Goal: Information Seeking & Learning: Understand process/instructions

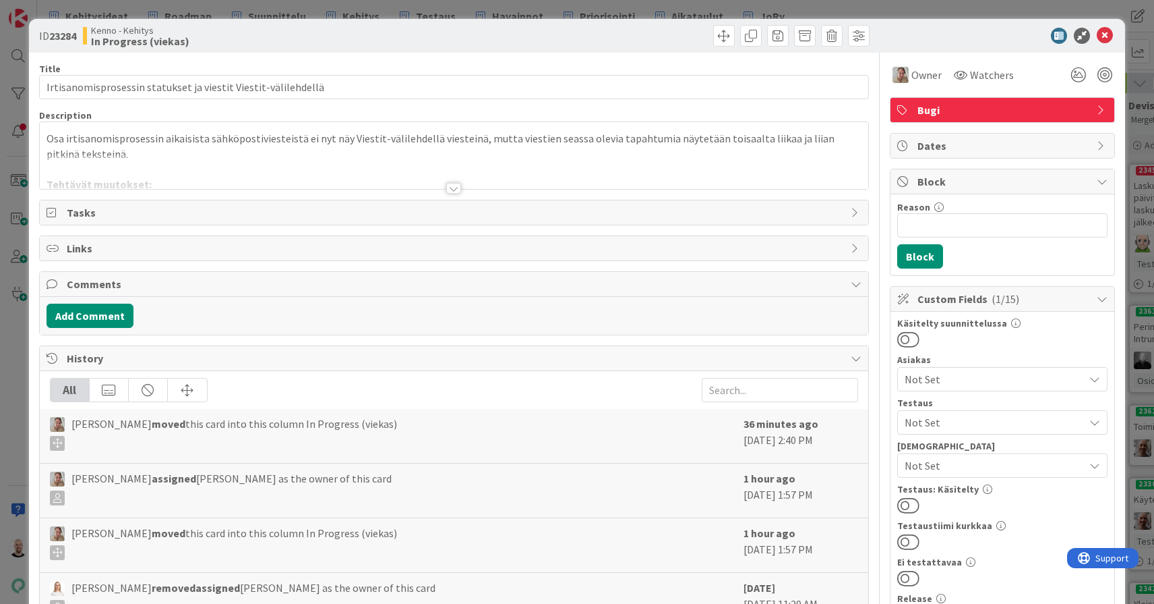
click at [452, 187] on div at bounding box center [453, 188] width 15 height 11
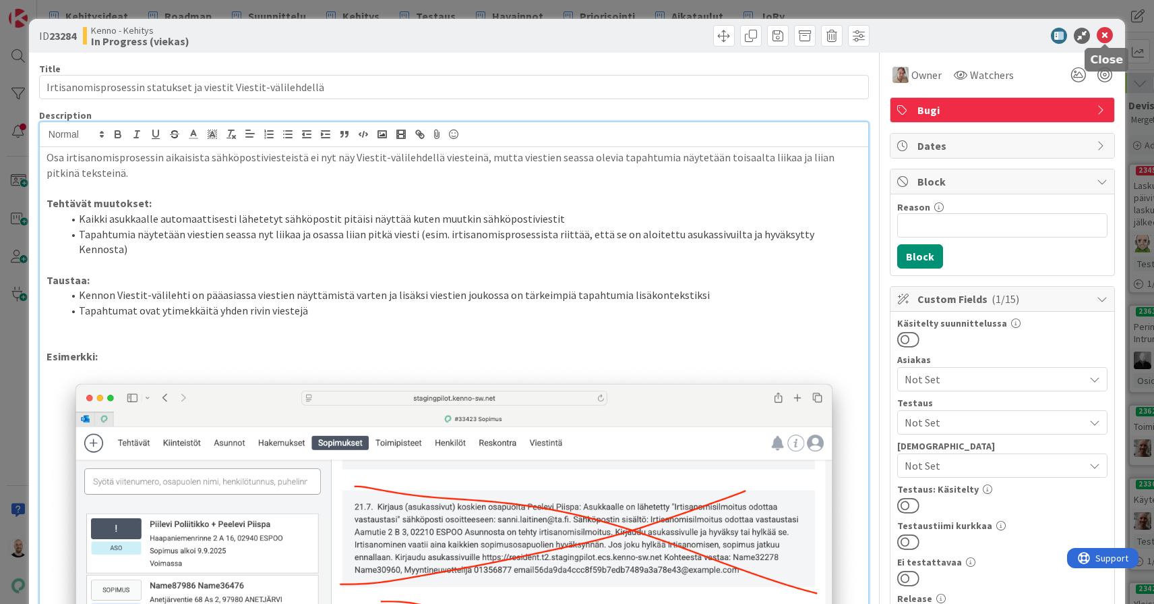
click at [1107, 32] on icon at bounding box center [1105, 36] width 16 height 16
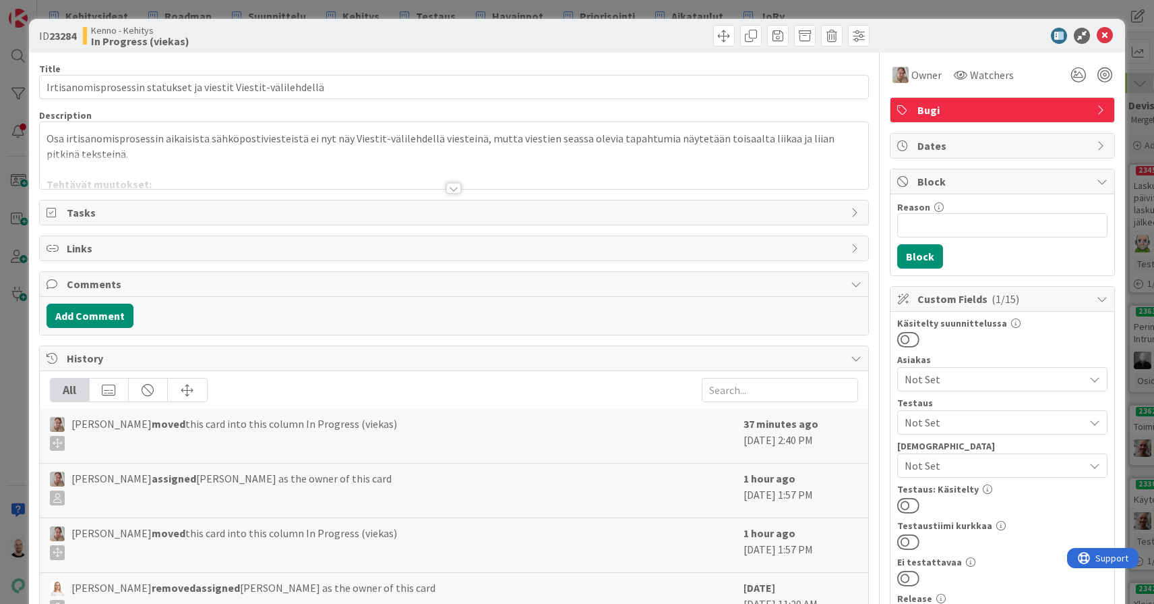
click at [449, 187] on div at bounding box center [453, 188] width 15 height 11
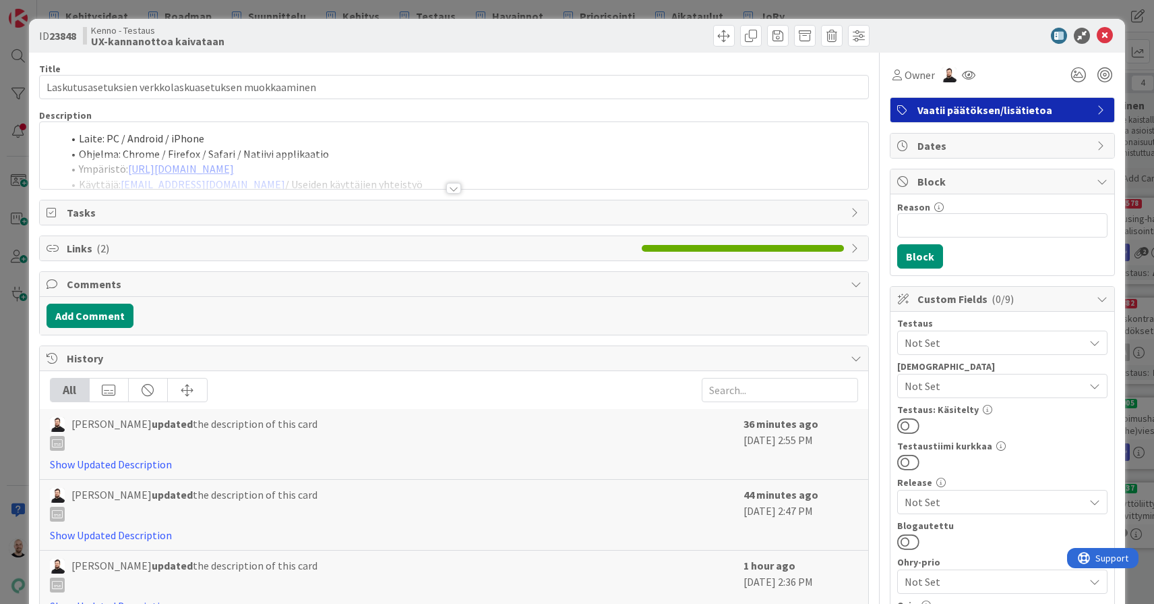
click at [452, 187] on div at bounding box center [453, 188] width 15 height 11
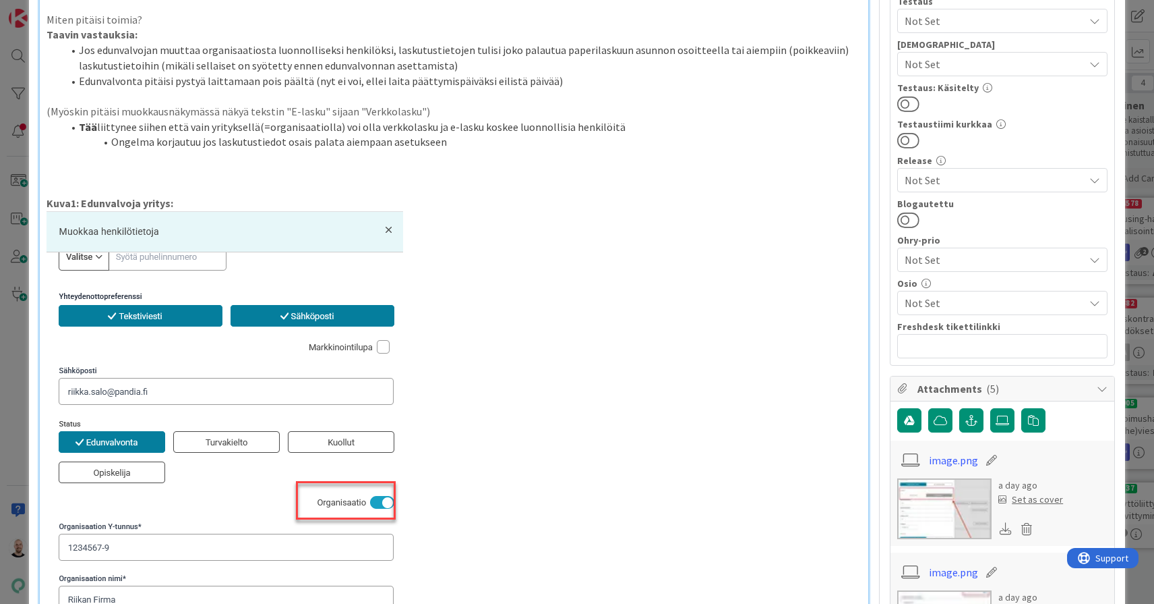
scroll to position [86, 0]
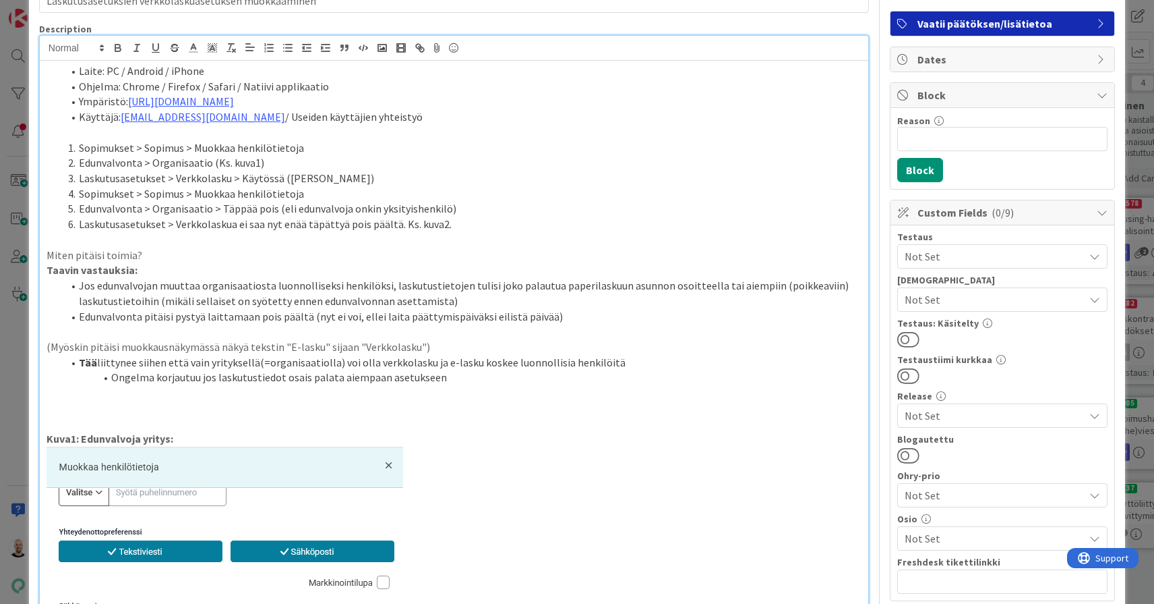
click at [353, 265] on p "Taavin vastauksia:" at bounding box center [454, 270] width 815 height 16
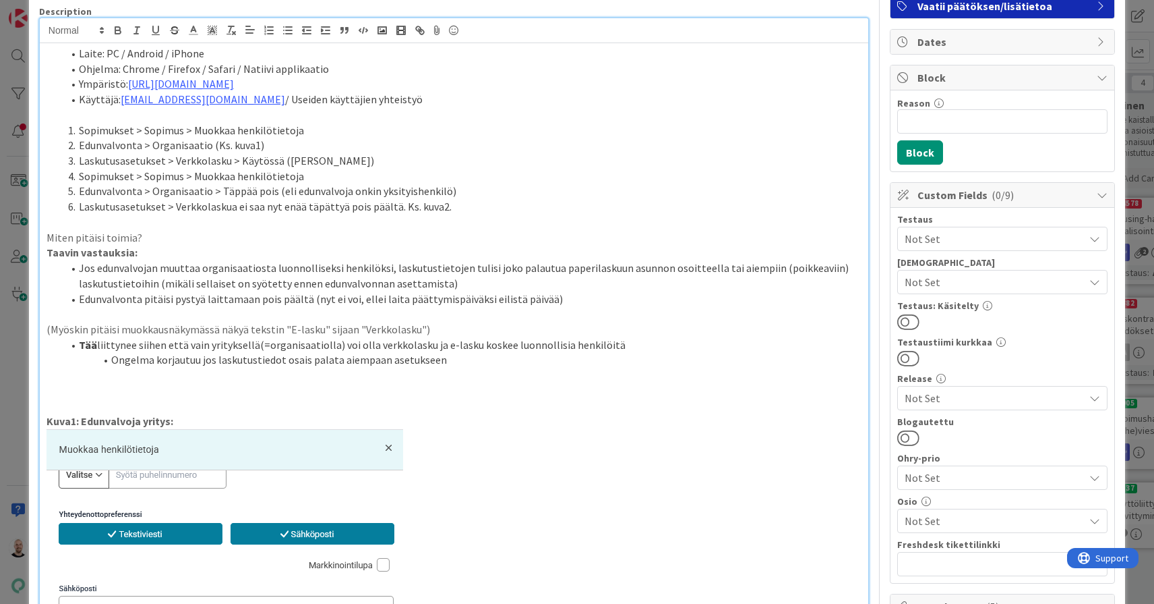
scroll to position [67, 0]
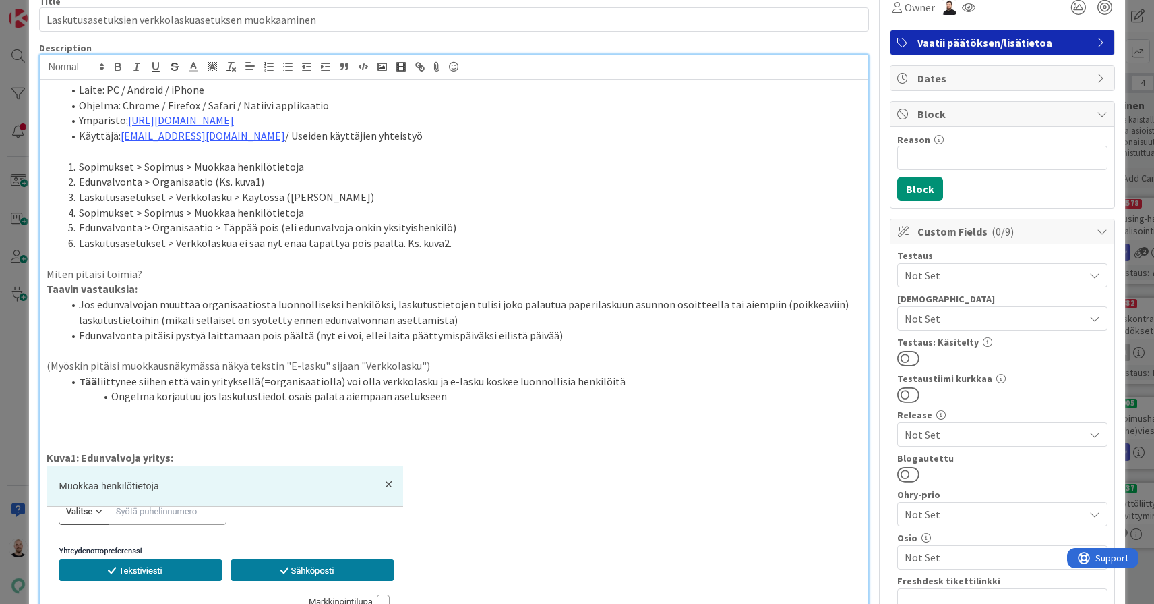
click at [566, 331] on li "Edunvalvonta pitäisi pystyä laittamaan pois päältä (nyt ei voi, ellei laita pää…" at bounding box center [462, 336] width 799 height 16
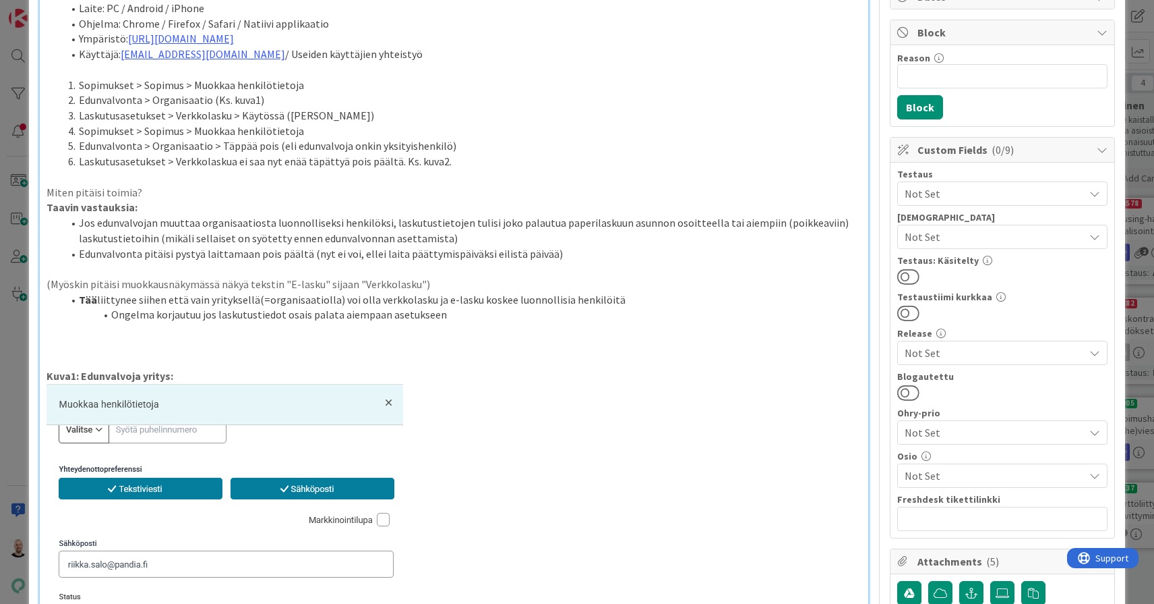
scroll to position [148, 0]
click at [476, 225] on li "Jos edunvalvojan muuttaa organisaatiosta luonnolliseksi henkilöksi, laskutustie…" at bounding box center [462, 231] width 799 height 30
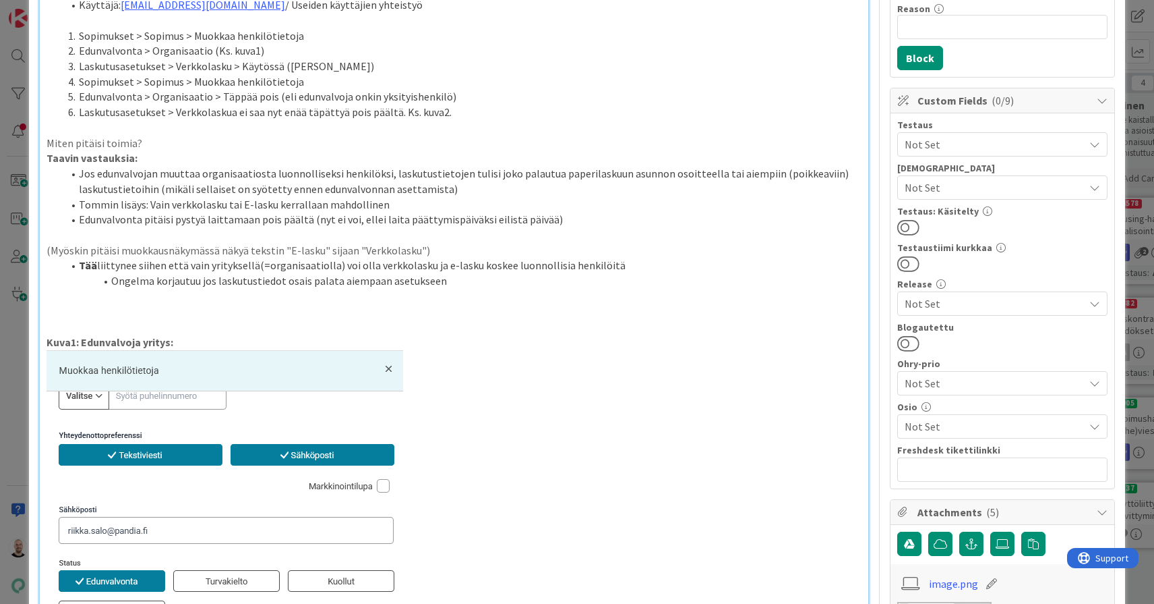
scroll to position [194, 0]
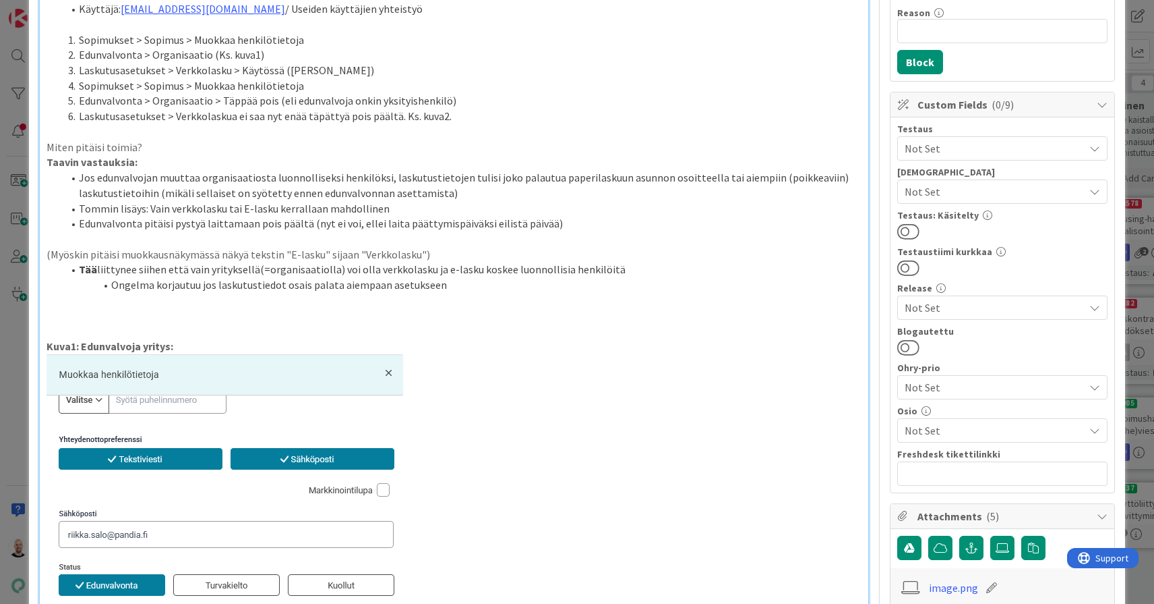
click at [152, 201] on li "Tommin lisäys: Vain verkkolasku tai E-lasku kerrallaan mahdollinen" at bounding box center [462, 209] width 799 height 16
drag, startPoint x: 418, startPoint y: 199, endPoint x: 536, endPoint y: 197, distance: 118.0
click at [536, 201] on li "Tommin lisäys: Sopimuksella voi olla kerrallaan vain verkkolasku tai E-lasku ke…" at bounding box center [462, 209] width 799 height 16
click at [255, 201] on li "Tommin lisäys: Sopimuksella voi olla kerrallaan vain verkkolasku tai E-lasku" at bounding box center [462, 209] width 799 height 16
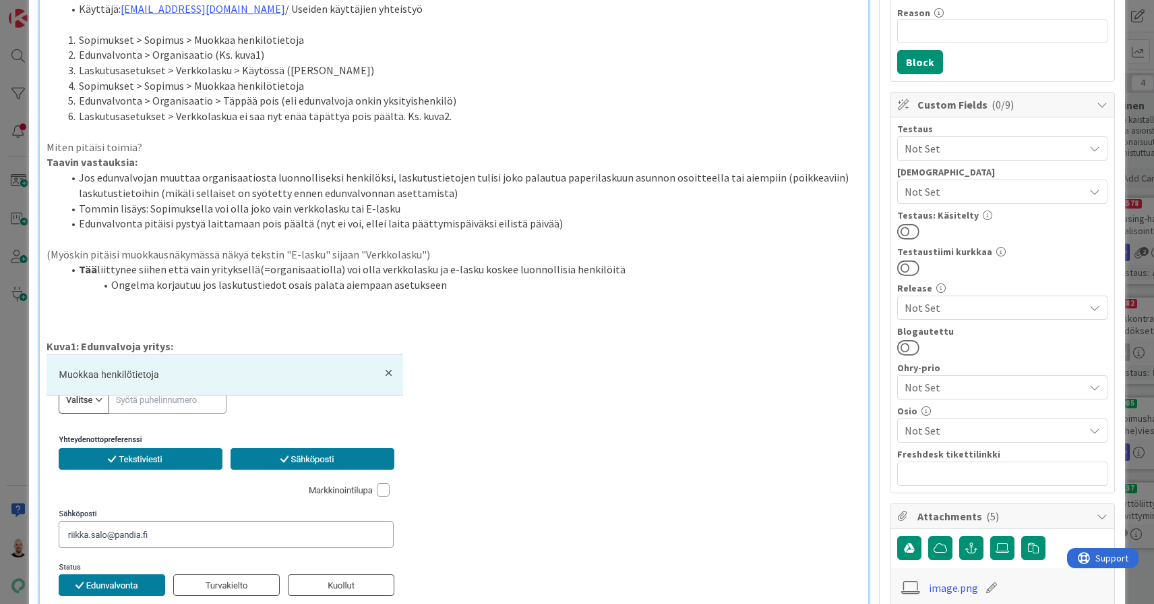
click at [421, 201] on li "Tommin lisäys: Sopimuksella voi olla joko vain verkkolasku tai E-lasku" at bounding box center [462, 209] width 799 height 16
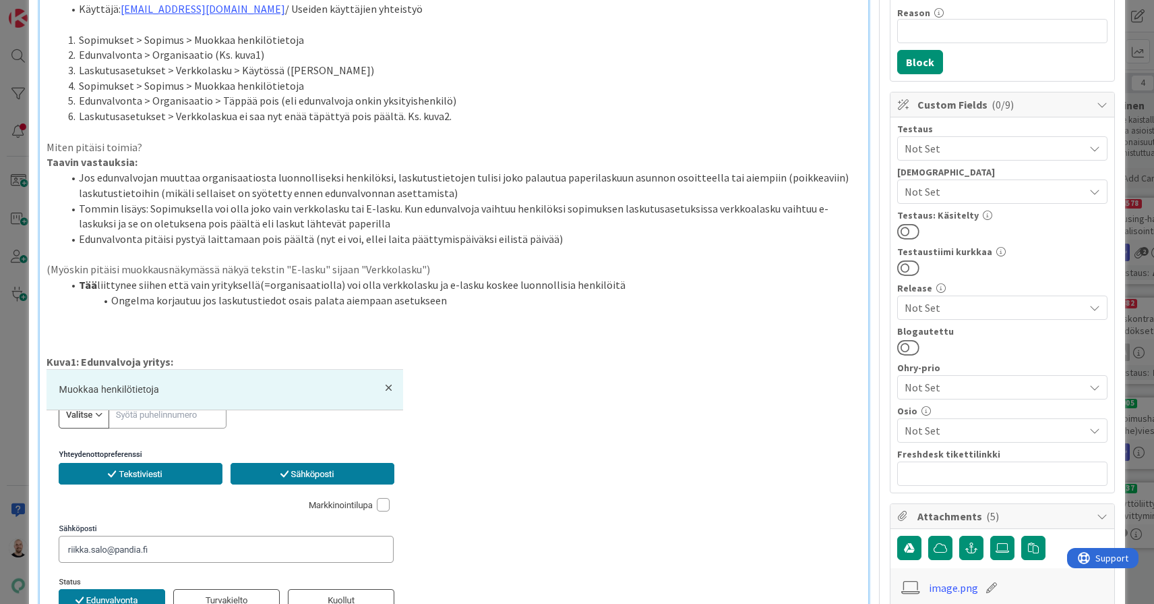
click at [314, 218] on li "Tommin lisäys: Sopimuksella voi olla joko vain verkkolasku tai E-lasku. Kun edu…" at bounding box center [462, 216] width 799 height 30
click at [390, 202] on li "Tommin lisäys: Sopimuksella voi olla joko vain verkkolasku tai E-lasku. Kun edu…" at bounding box center [462, 216] width 799 height 30
click at [538, 201] on li "Tommin lisäys: Sopimuksella voi olla joko vain verkkolasku tai E-lasku käytössä…" at bounding box center [462, 216] width 799 height 30
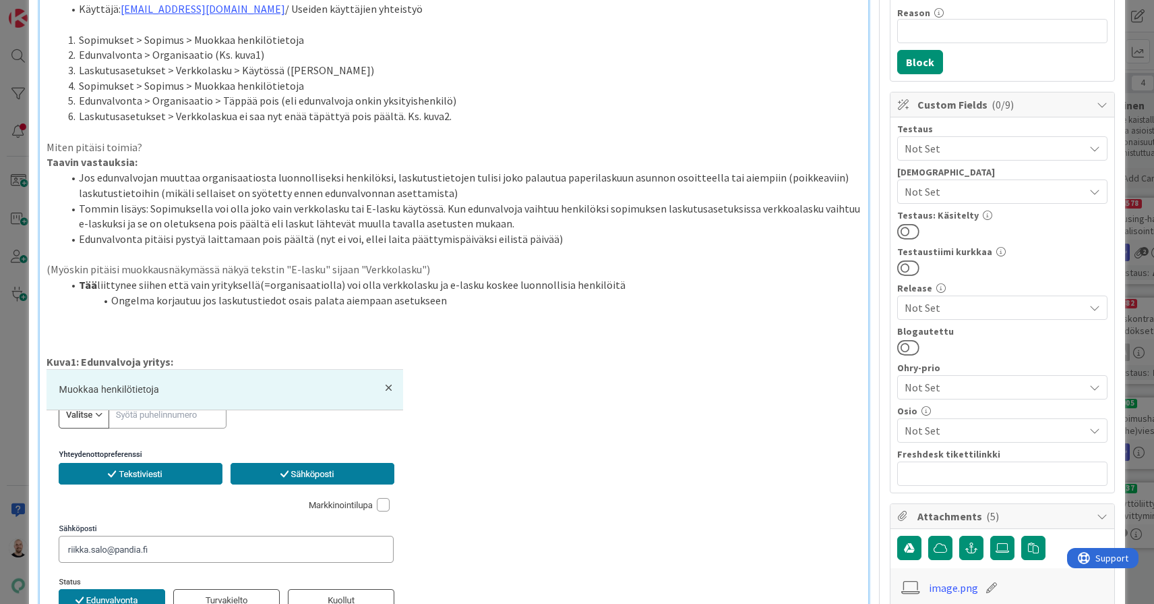
click at [574, 206] on li "Tommin lisäys: Sopimuksella voi olla joko vain verkkolasku tai E-lasku käytössä…" at bounding box center [462, 216] width 799 height 30
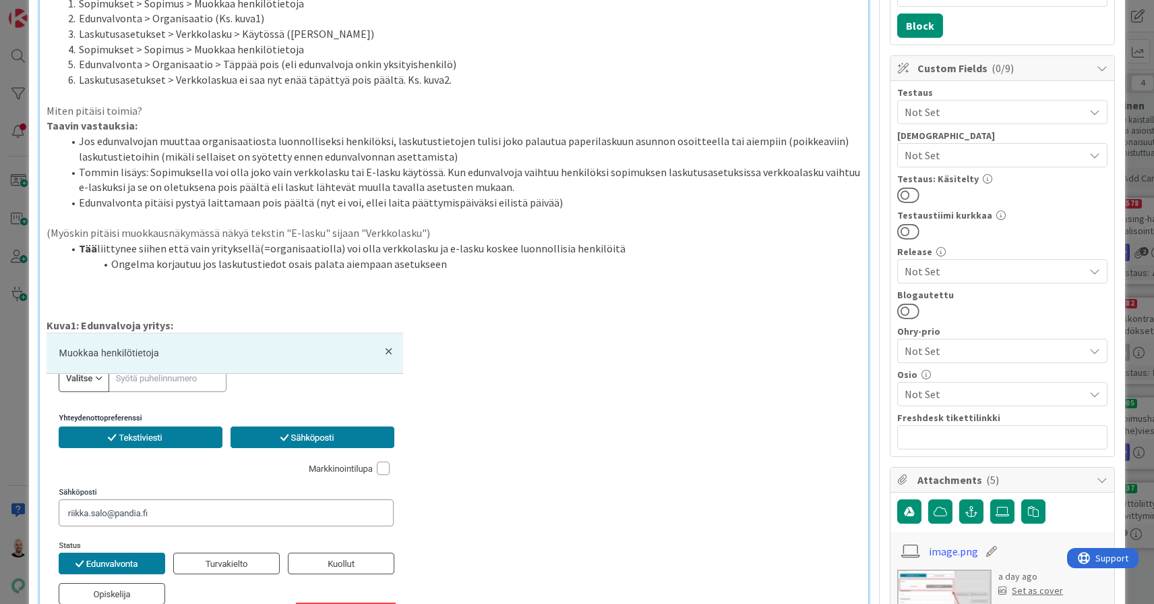
scroll to position [240, 0]
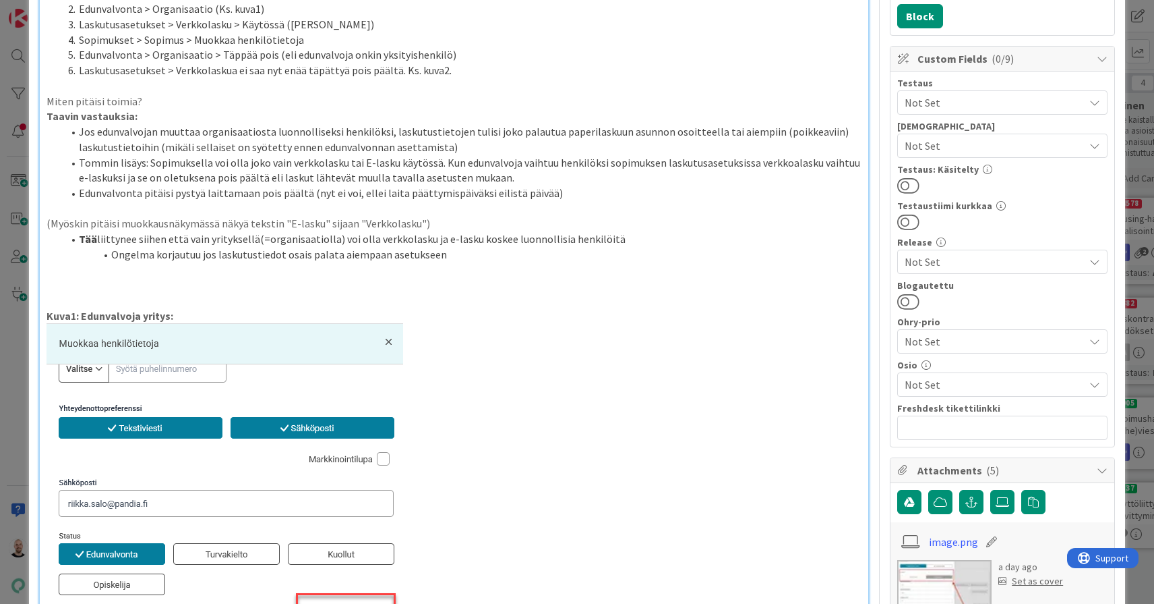
click at [448, 216] on p "(Myöskin pitäisi muokkausnäkymässä näkyä tekstin "E-lasku" sijaan "Verkkolasku")" at bounding box center [454, 224] width 815 height 16
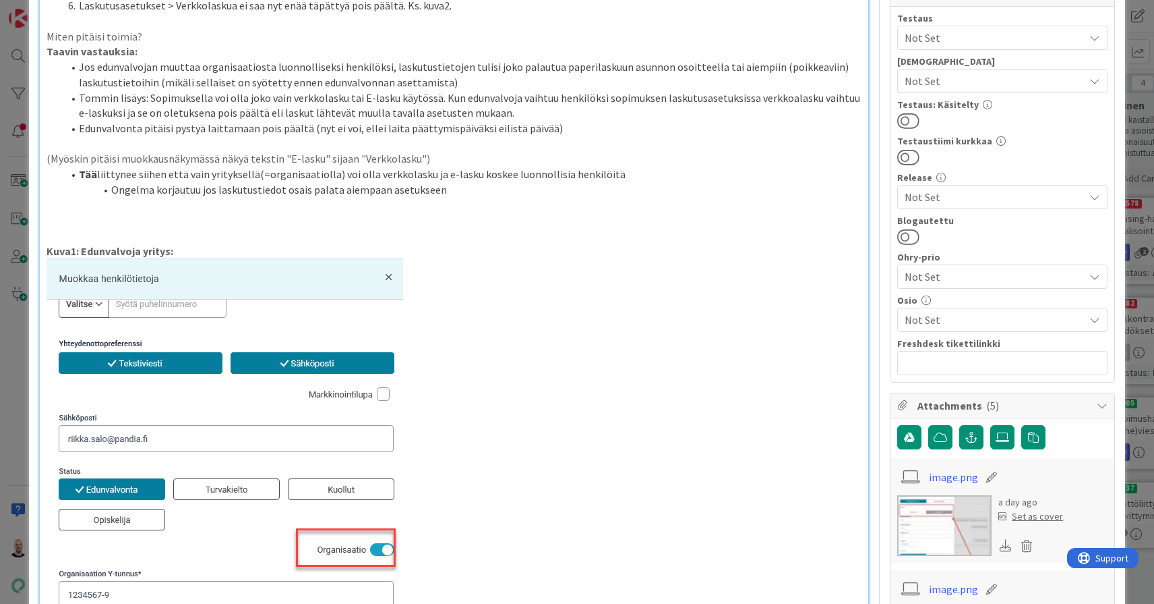
scroll to position [300, 0]
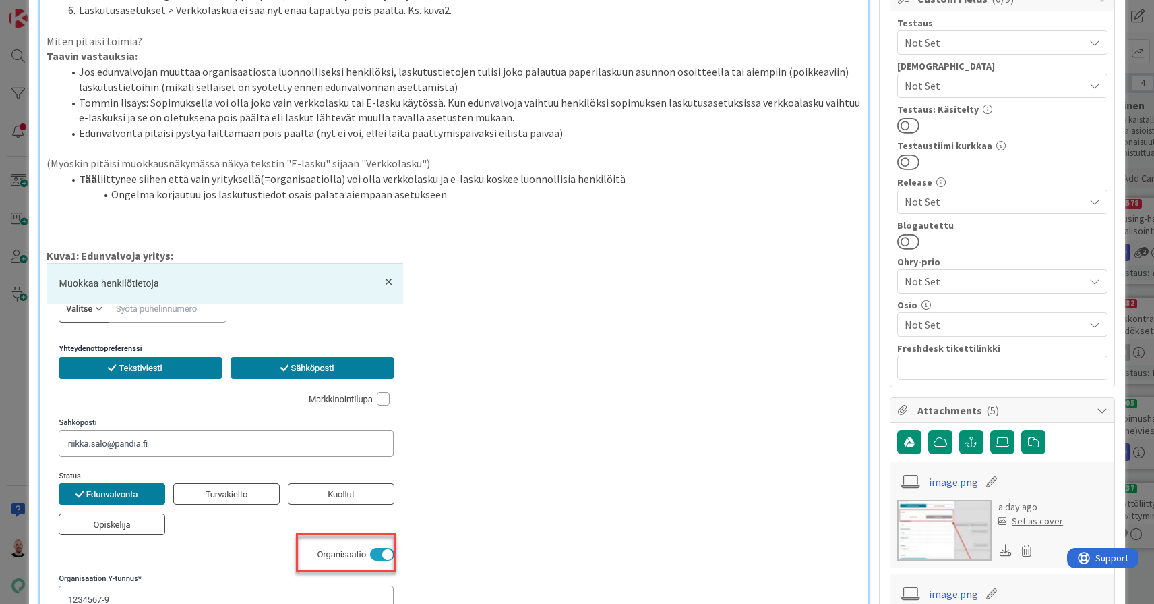
click at [243, 95] on li "Tommin lisäys: Sopimuksella voi olla joko vain verkkolasku tai E-lasku käytössä…" at bounding box center [462, 110] width 799 height 30
click at [451, 98] on li "Tommin lisäys: Sopimuksella voi olla käytössä joko vain verkkolasku tai E-lasku…" at bounding box center [462, 110] width 799 height 30
click at [808, 95] on li "Tommin lisäys: Sopimuksella voi olla käytössä joko vain verkkolasku tai E-lasku…" at bounding box center [462, 110] width 799 height 30
click at [559, 113] on li "Tommin lisäys: Sopimuksella voi olla käytössä joko vain verkkolasku tai E-lasku…" at bounding box center [462, 110] width 799 height 30
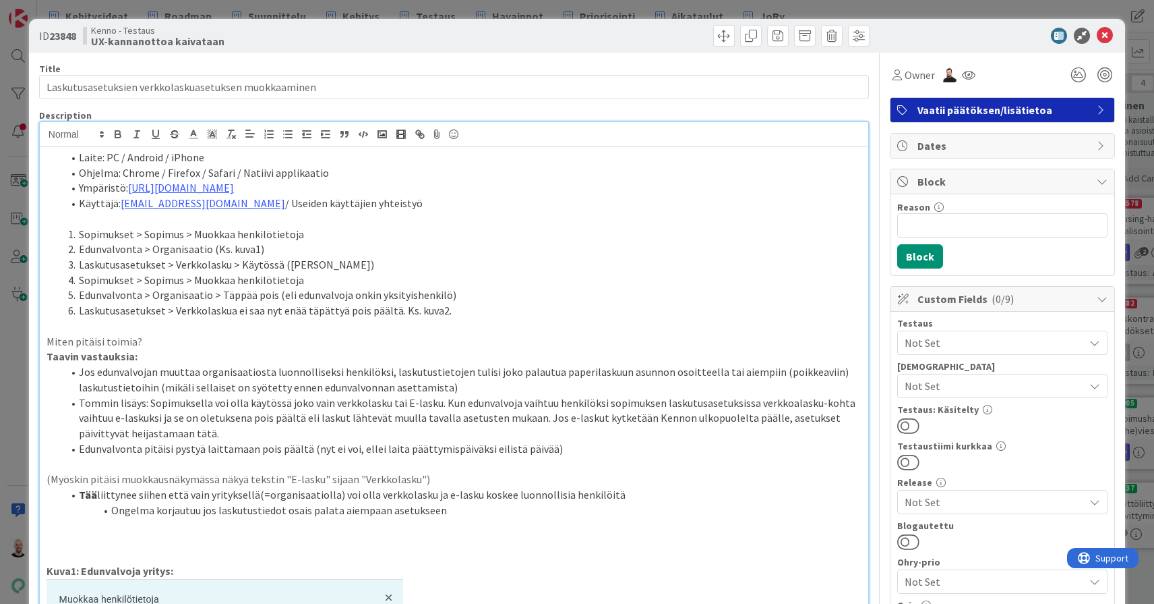
scroll to position [0, 0]
click at [788, 7] on div "ID 23848 Kenno - Testaus UX-kannanottoa kaivataan Title 52 / 128 Laskutusasetuk…" at bounding box center [577, 302] width 1154 height 604
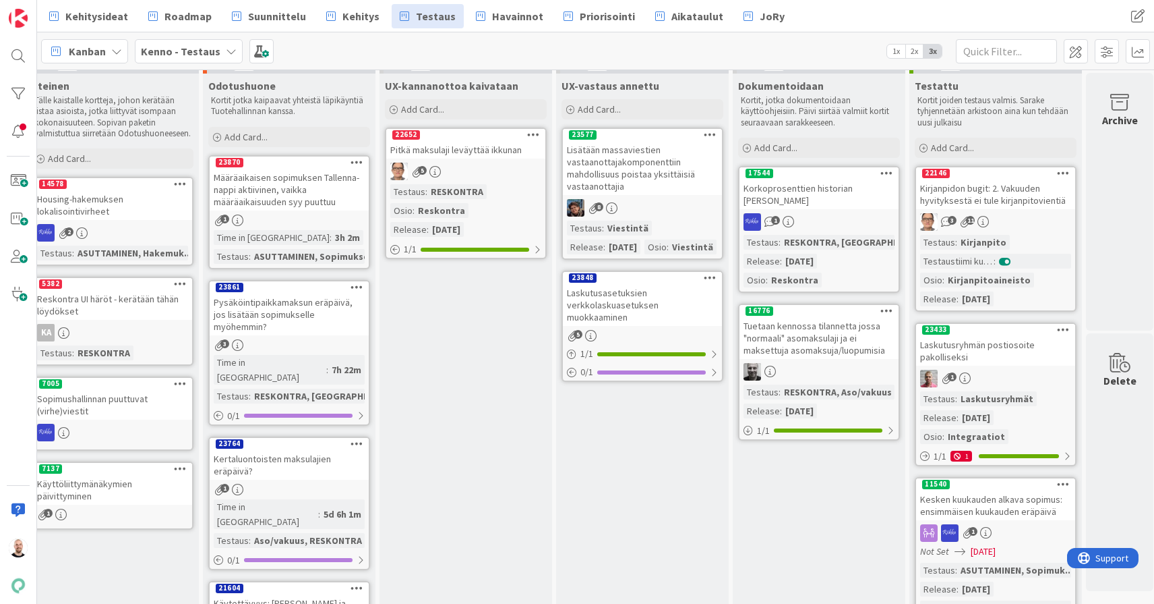
scroll to position [15, 1076]
